Goal: Task Accomplishment & Management: Manage account settings

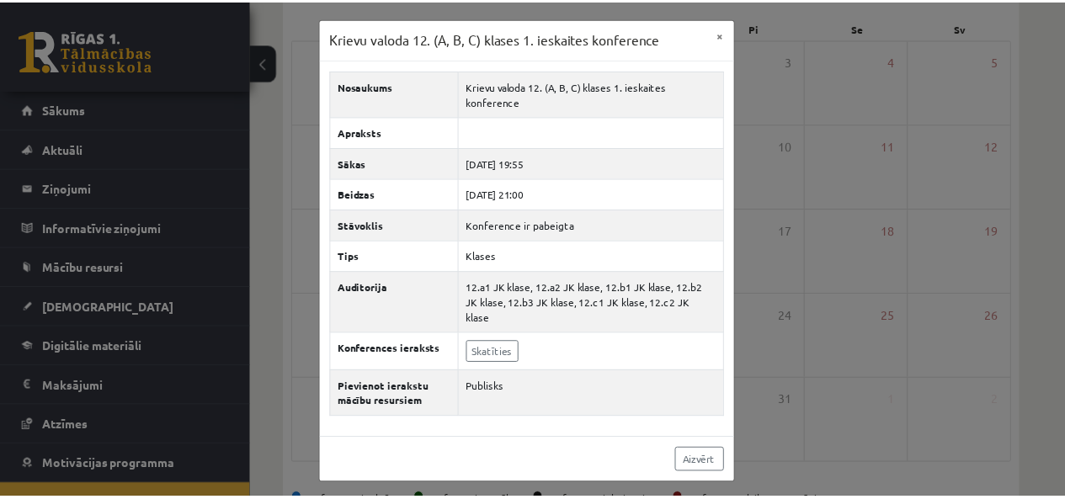
scroll to position [61, 0]
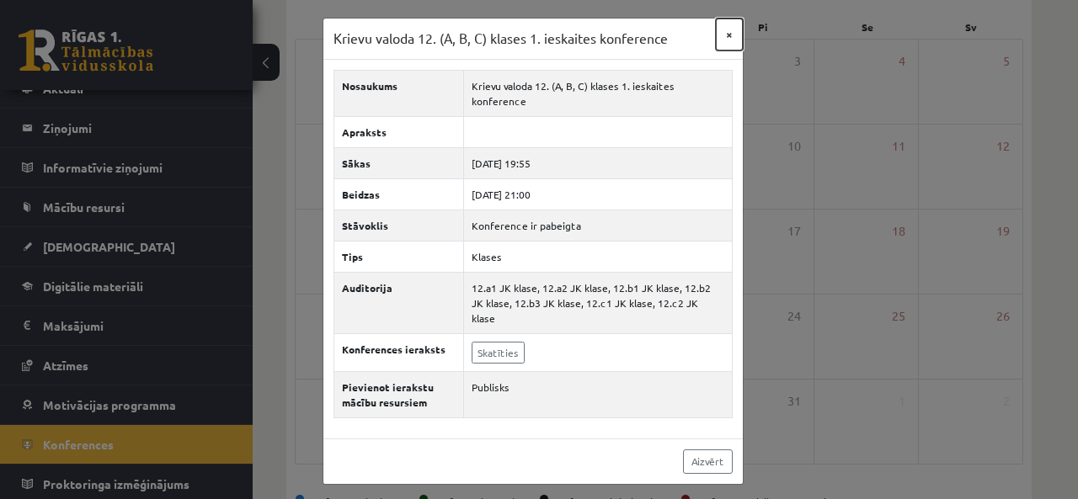
click at [738, 35] on button "×" at bounding box center [729, 35] width 27 height 32
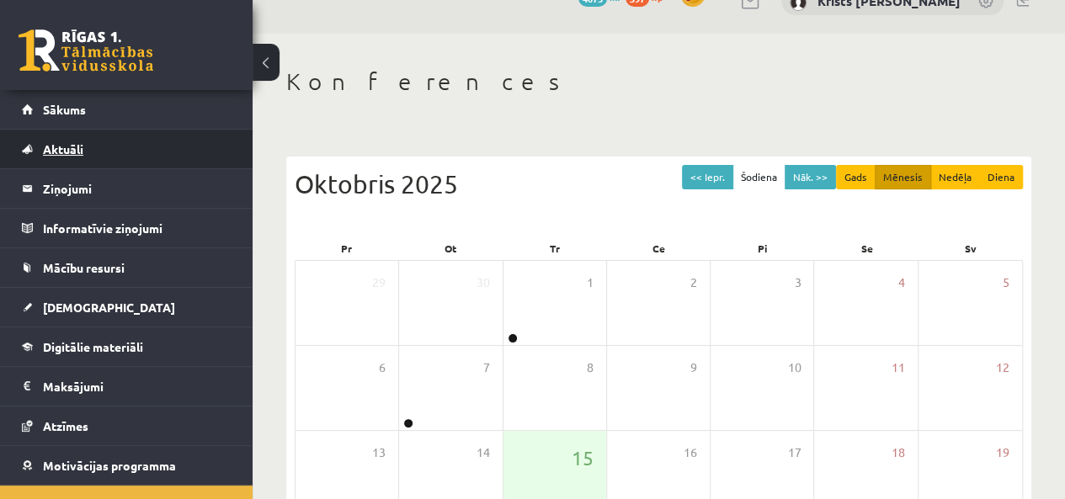
scroll to position [0, 0]
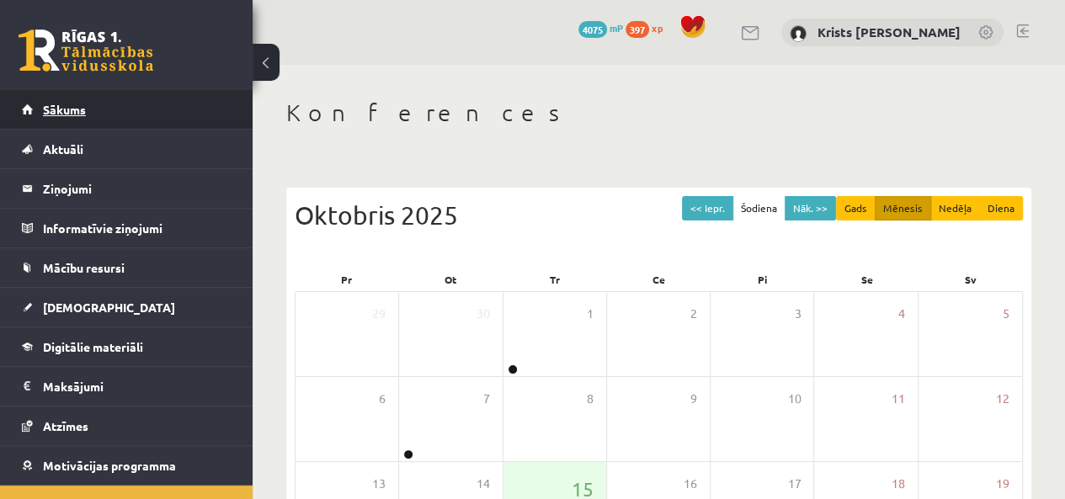
click at [78, 110] on span "Sākums" at bounding box center [64, 109] width 43 height 15
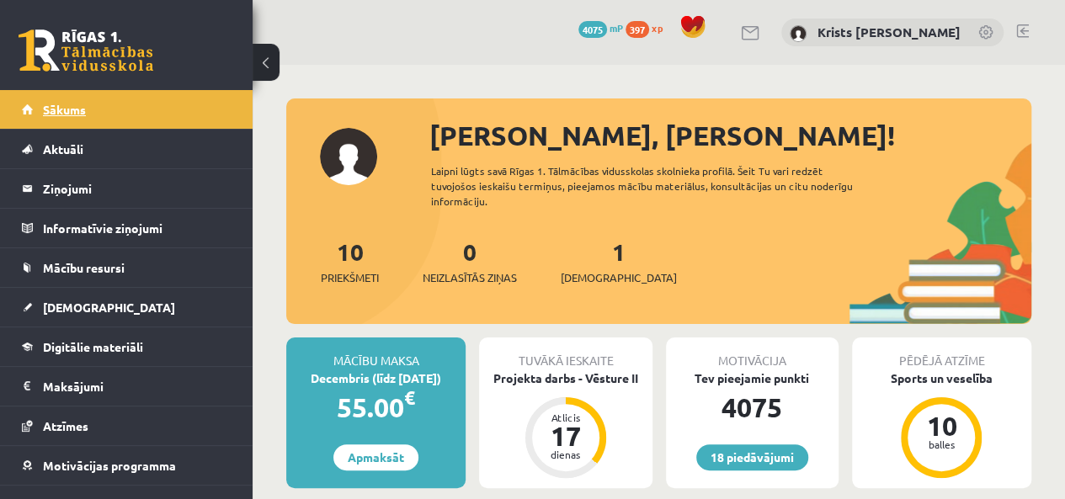
click at [140, 115] on link "Sākums" at bounding box center [127, 109] width 210 height 39
click at [1028, 32] on link at bounding box center [1022, 30] width 13 height 13
